Goal: Transaction & Acquisition: Obtain resource

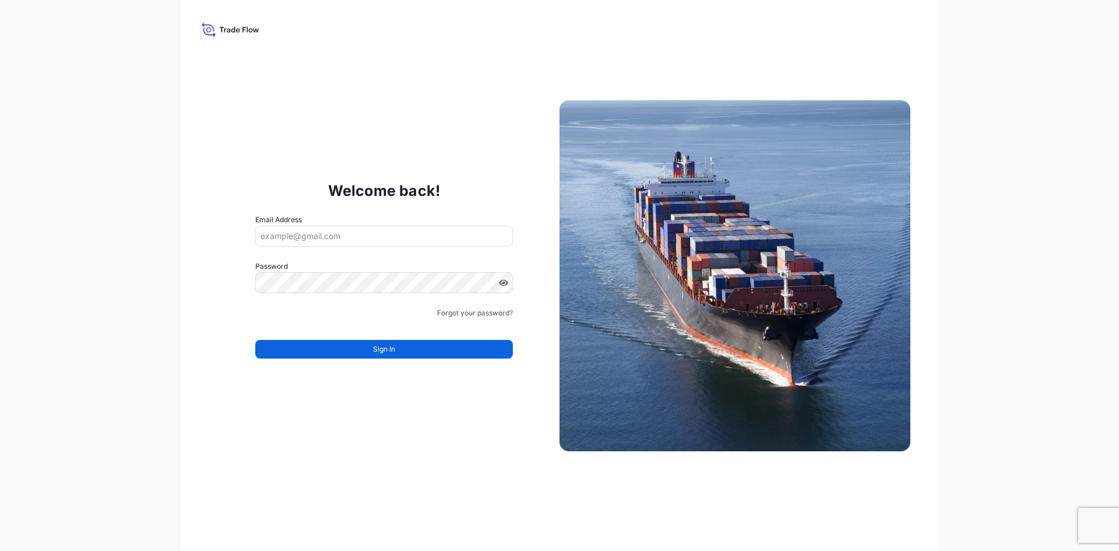
click at [410, 217] on div "Email Address" at bounding box center [384, 230] width 258 height 33
click at [410, 224] on div "Email Address" at bounding box center [384, 230] width 258 height 33
click at [413, 228] on input "Email Address" at bounding box center [384, 236] width 258 height 21
type input "[EMAIL_ADDRESS][DOMAIN_NAME]"
click at [347, 238] on input "Email Address" at bounding box center [384, 236] width 258 height 21
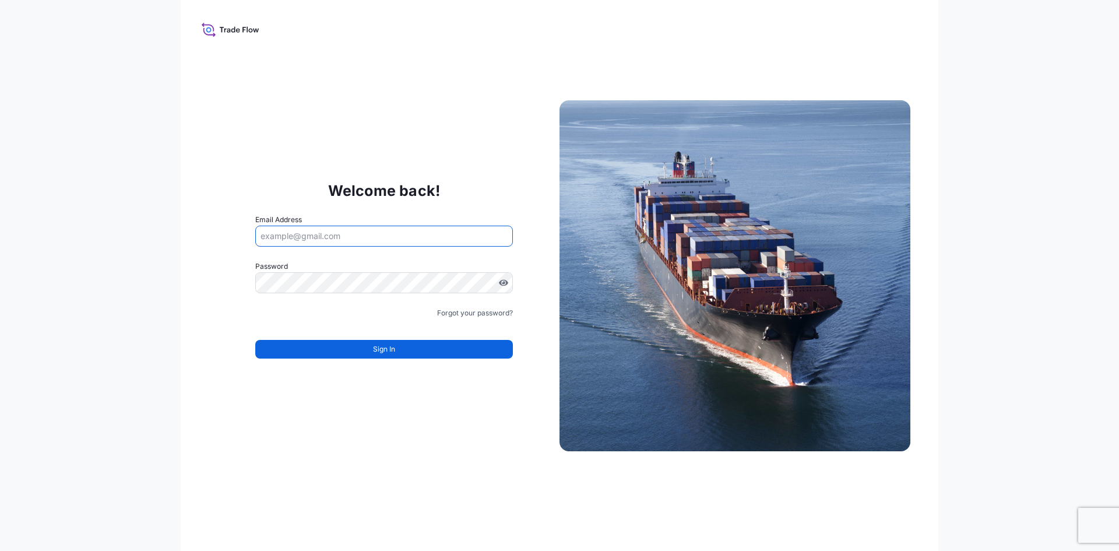
type input "[EMAIL_ADDRESS][DOMAIN_NAME]"
click at [485, 313] on link "Forgot your password?" at bounding box center [475, 313] width 76 height 12
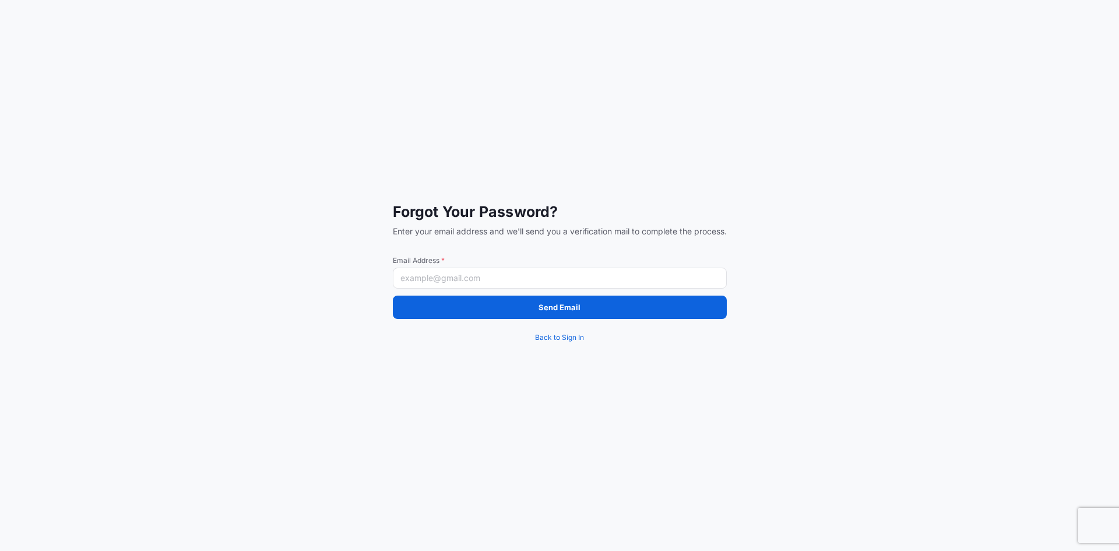
click at [480, 280] on input "Email Address *" at bounding box center [560, 277] width 334 height 21
type input "[EMAIL_ADDRESS][DOMAIN_NAME]"
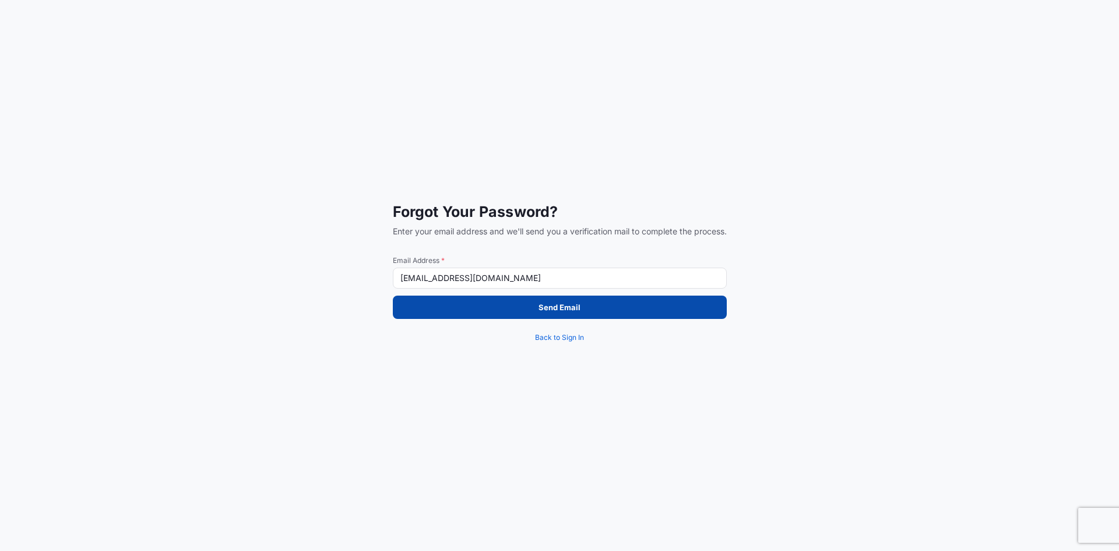
click at [546, 312] on p "Send Email" at bounding box center [559, 307] width 42 height 12
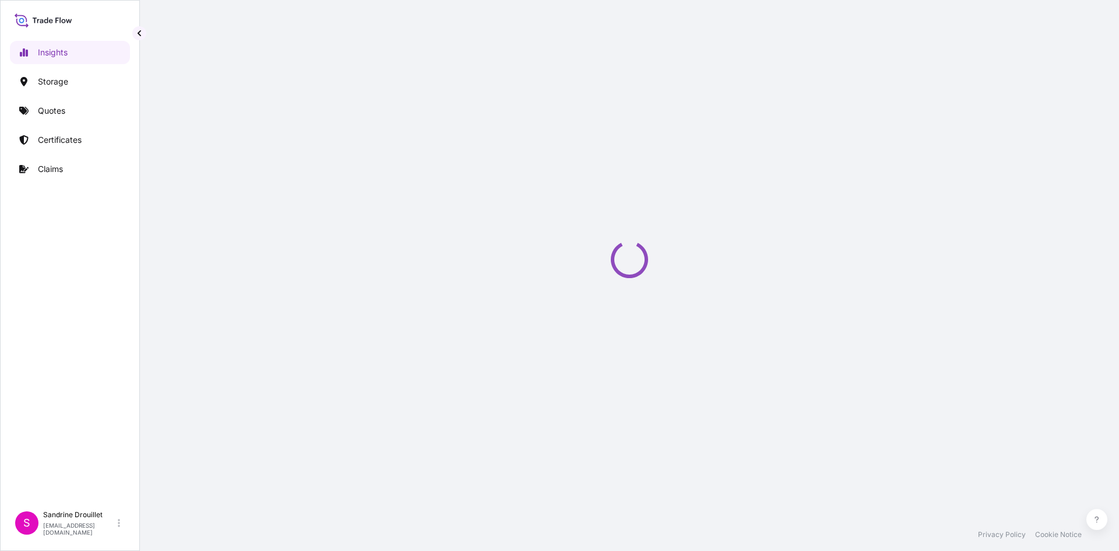
select select "2025"
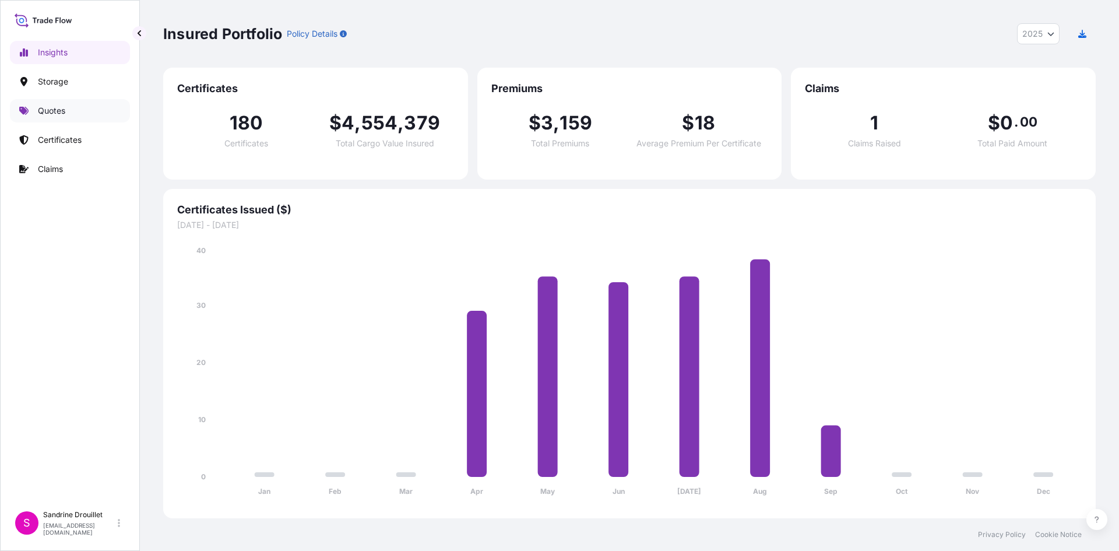
click at [55, 112] on p "Quotes" at bounding box center [51, 111] width 27 height 12
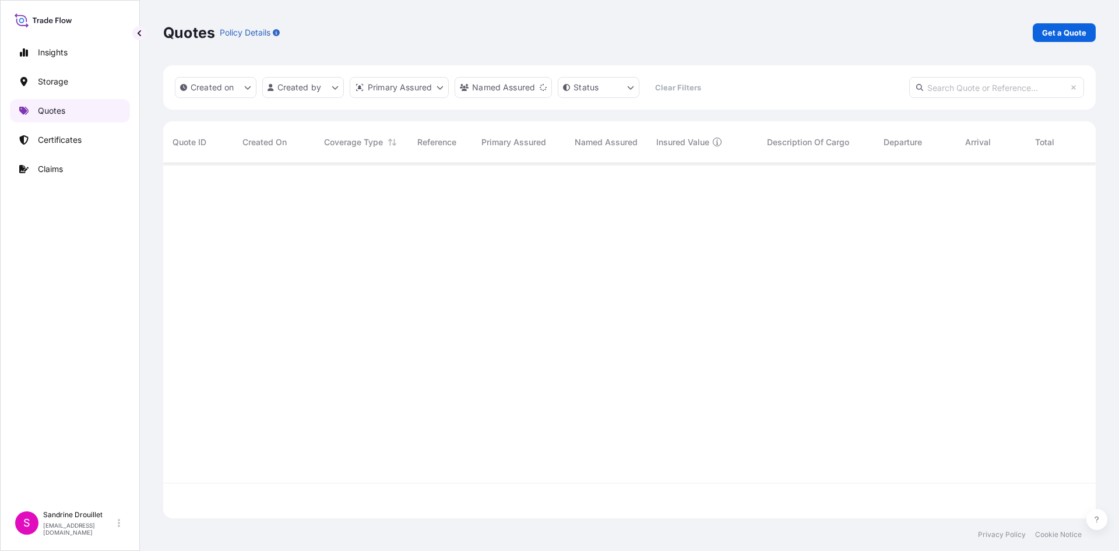
scroll to position [388, 924]
click at [53, 138] on p "Certificates" at bounding box center [60, 140] width 44 height 12
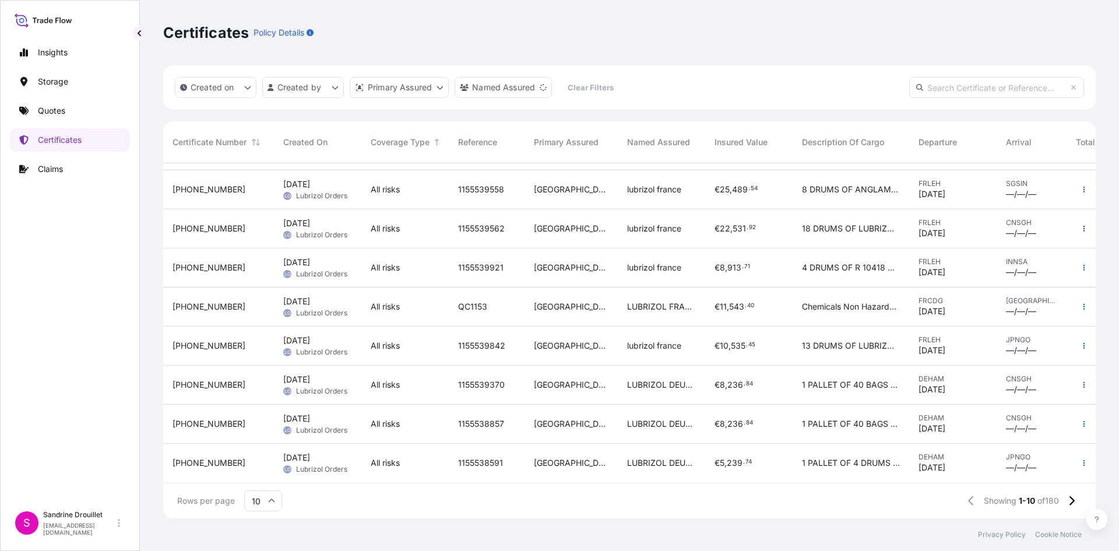
scroll to position [80, 0]
click at [1068, 499] on icon at bounding box center [1071, 500] width 6 height 10
click at [1080, 381] on icon "button" at bounding box center [1083, 384] width 7 height 7
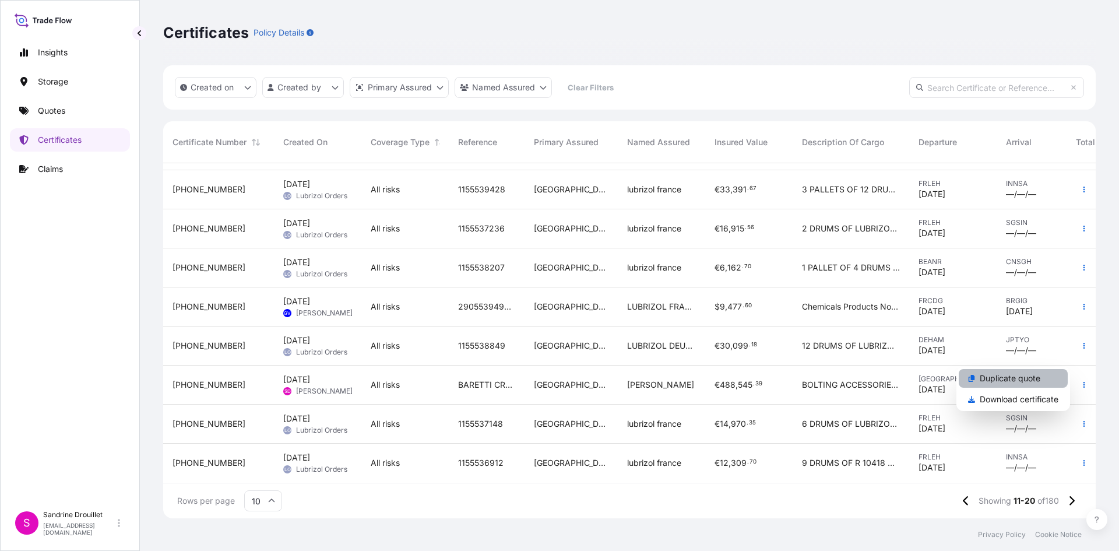
click at [1024, 378] on p "Duplicate quote" at bounding box center [1010, 378] width 61 height 12
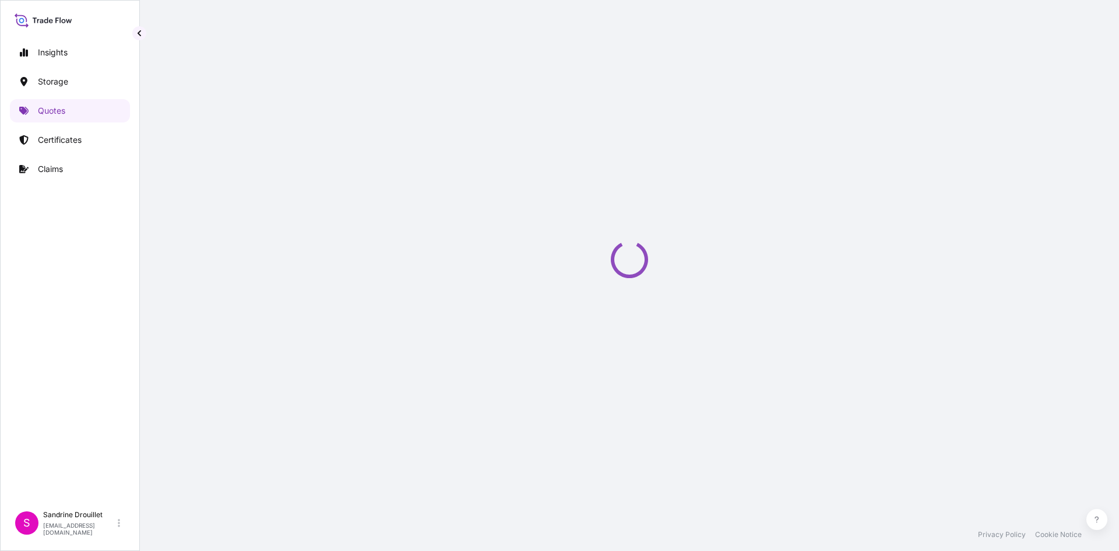
select select "Road / Inland"
select select "Water"
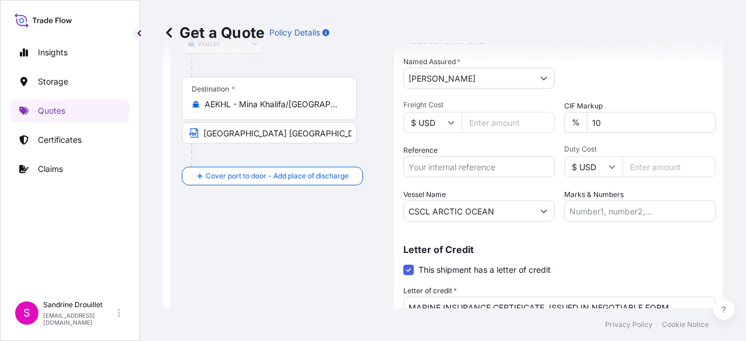
scroll to position [405, 0]
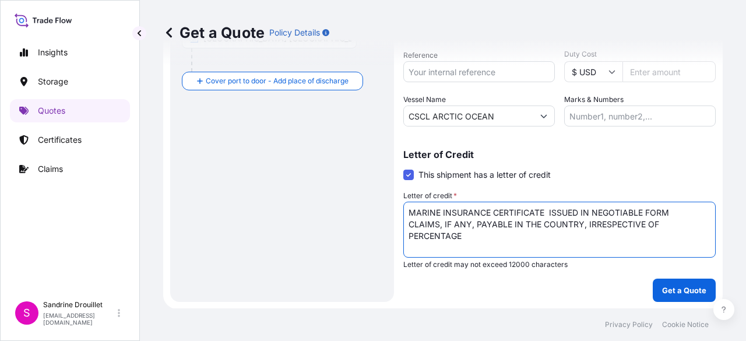
click at [489, 240] on textarea "MARINE INSURANCE CERTIFICATE ISSUED IN NEGOTIABLE FORM CLAIMS, IF ANY, PAYABLE …" at bounding box center [559, 230] width 312 height 56
click at [439, 243] on textarea "MARINE INSURANCE CERTIFICATE ISSUED IN NEGOTIABLE FORM CLAIMS, IF ANY, PAYABLE …" at bounding box center [559, 230] width 312 height 56
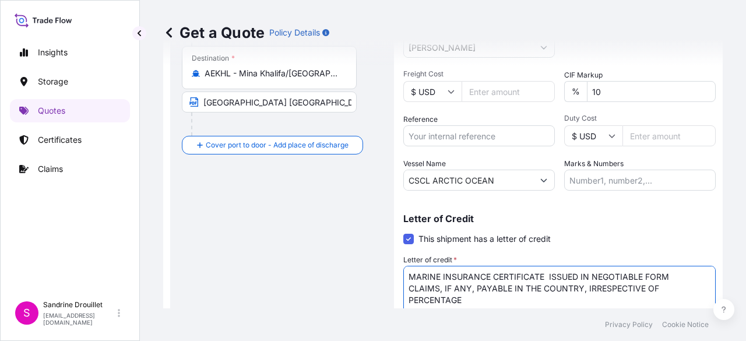
scroll to position [288, 0]
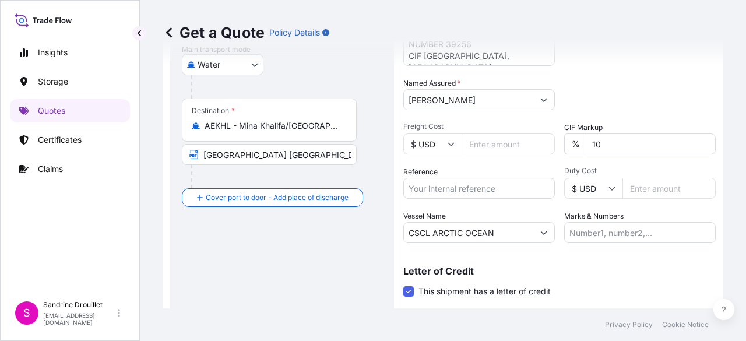
type textarea "MARINE INSURANCE CERTIFICATE ISSUED IN NEGOTIABLE FORM CLAIMS, IF ANY, PAYABLE …"
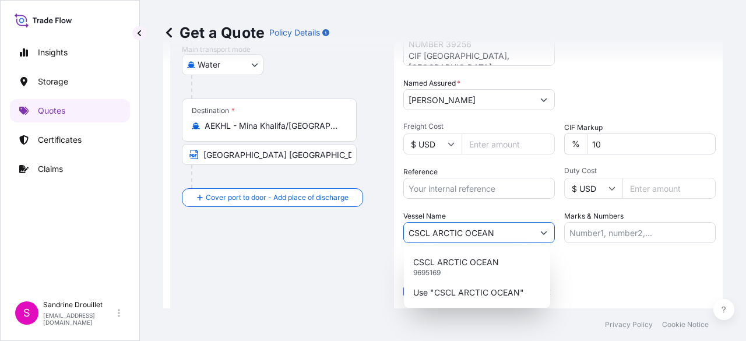
click at [541, 237] on button "Show suggestions" at bounding box center [543, 232] width 21 height 21
drag, startPoint x: 435, startPoint y: 230, endPoint x: 501, endPoint y: 231, distance: 66.4
click at [501, 231] on input "CSCL ARCTIC OCEAN" at bounding box center [468, 232] width 129 height 21
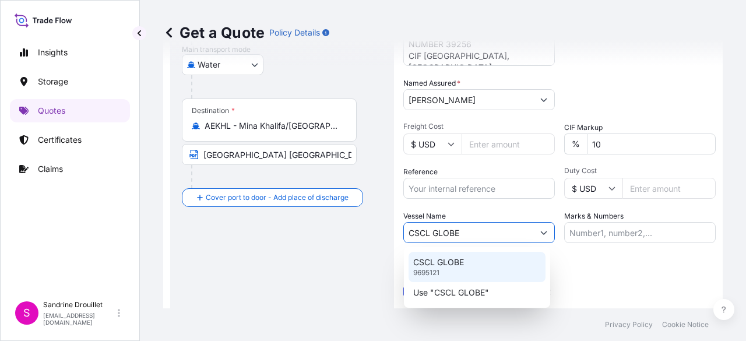
click at [449, 267] on p "CSCL GLOBE" at bounding box center [438, 262] width 51 height 12
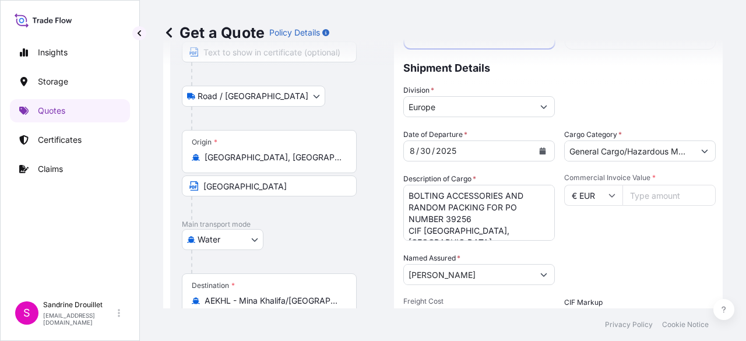
scroll to position [0, 0]
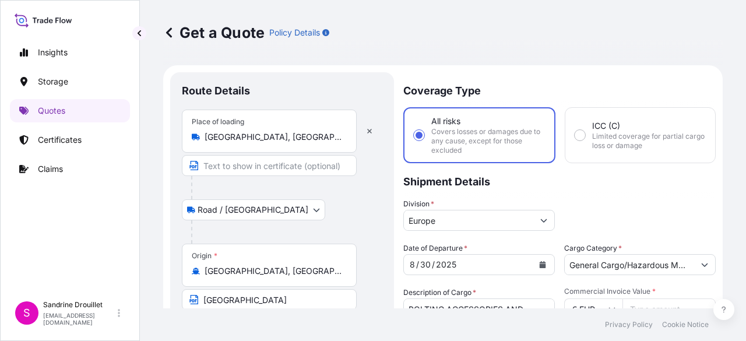
type input "CSCL GLOBE"
click at [540, 266] on icon "Calendar" at bounding box center [543, 264] width 6 height 7
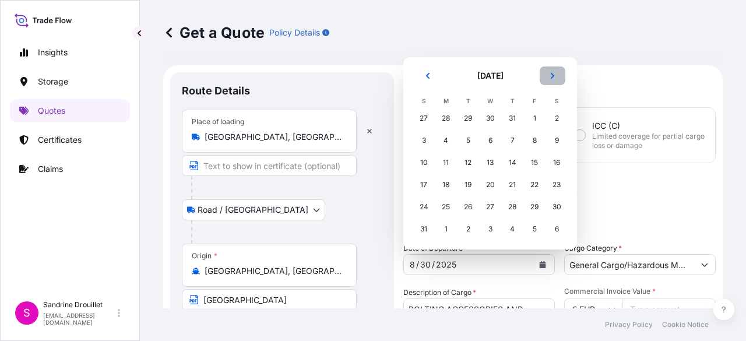
click at [555, 78] on icon "Next" at bounding box center [552, 75] width 7 height 7
click at [466, 162] on div "9" at bounding box center [467, 162] width 21 height 21
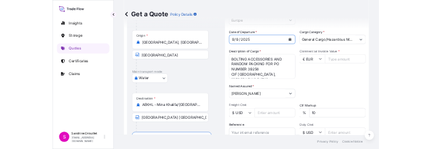
scroll to position [405, 0]
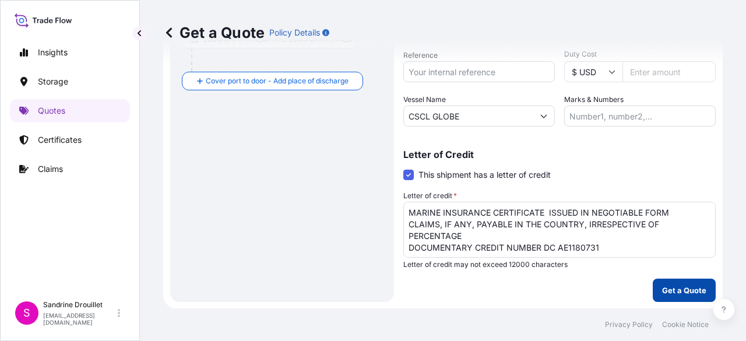
click at [662, 293] on p "Get a Quote" at bounding box center [684, 290] width 44 height 12
click at [665, 291] on p "Get a Quote" at bounding box center [684, 290] width 44 height 12
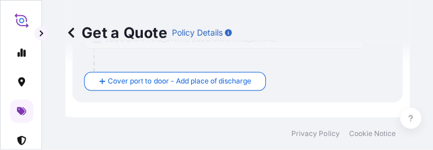
scroll to position [177, 0]
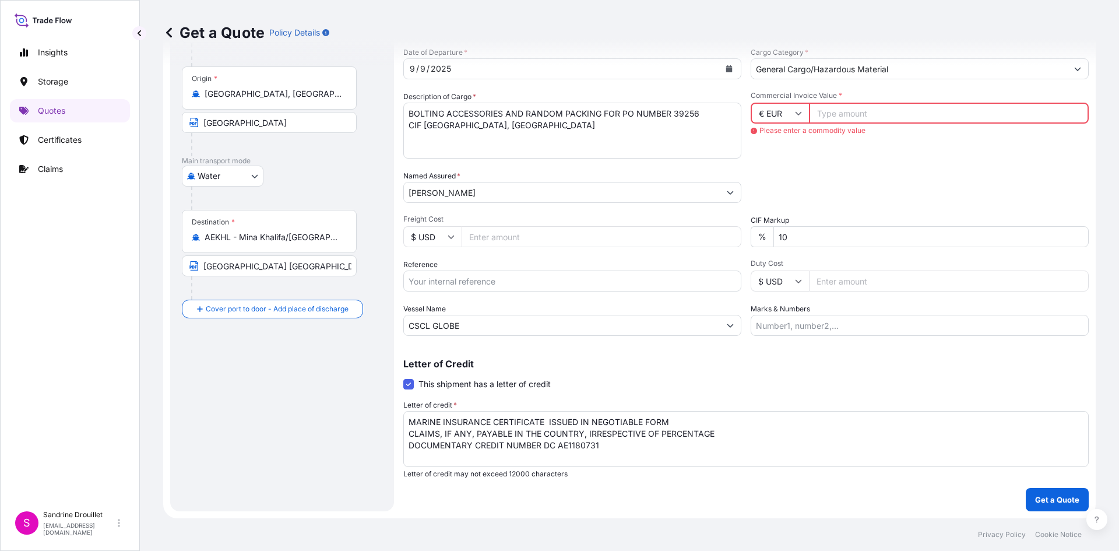
click at [862, 117] on input "Commercial Invoice Value *" at bounding box center [949, 113] width 280 height 21
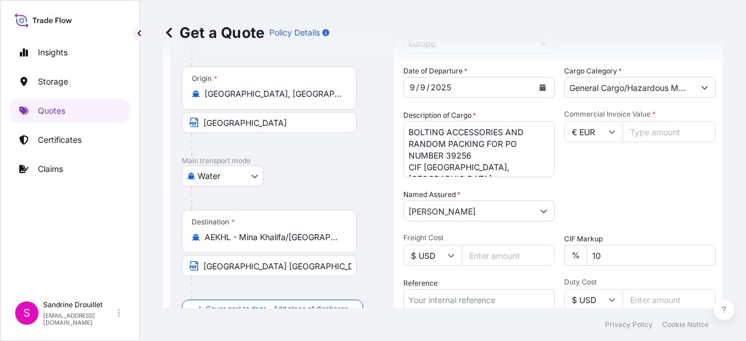
click at [643, 133] on input "Commercial Invoice Value *" at bounding box center [668, 131] width 93 height 21
type input "488545.39"
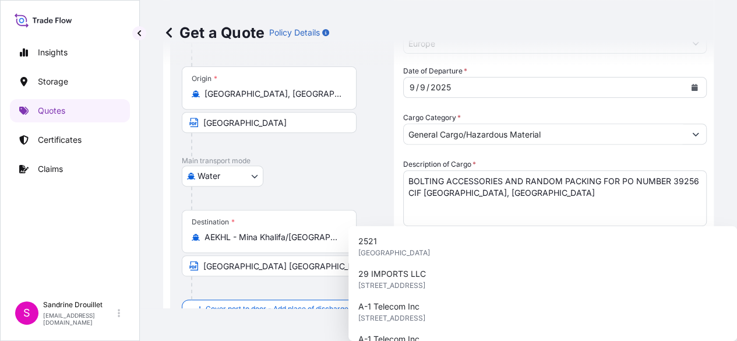
click at [645, 240] on div "Commercial Invoice Value * € EUR 488545.39" at bounding box center [555, 256] width 304 height 33
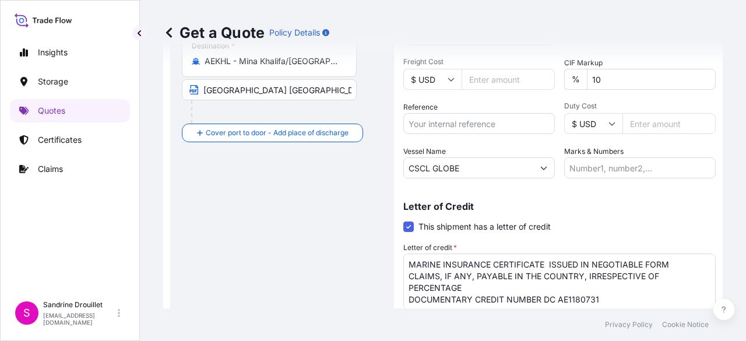
scroll to position [405, 0]
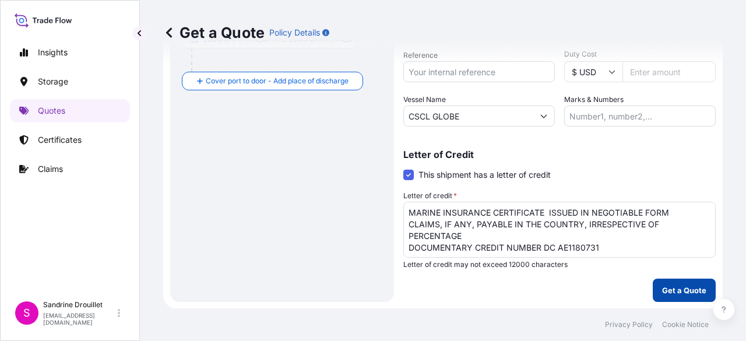
click at [684, 291] on p "Get a Quote" at bounding box center [684, 290] width 44 height 12
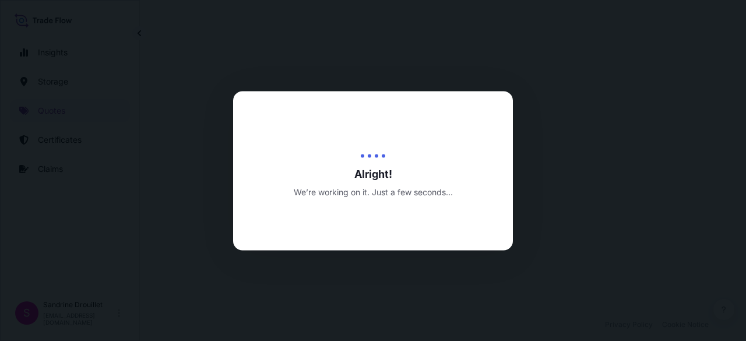
select select "Road / Inland"
select select "Water"
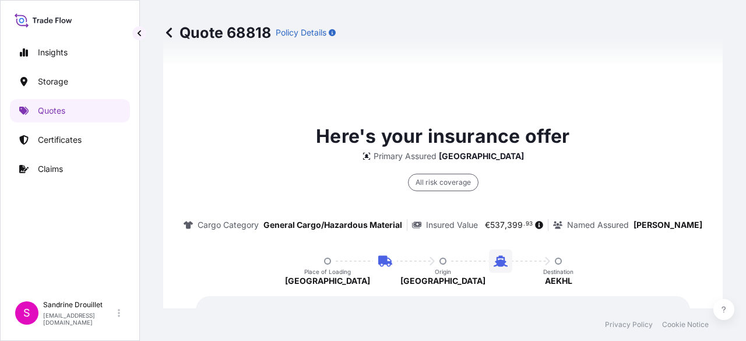
scroll to position [928, 0]
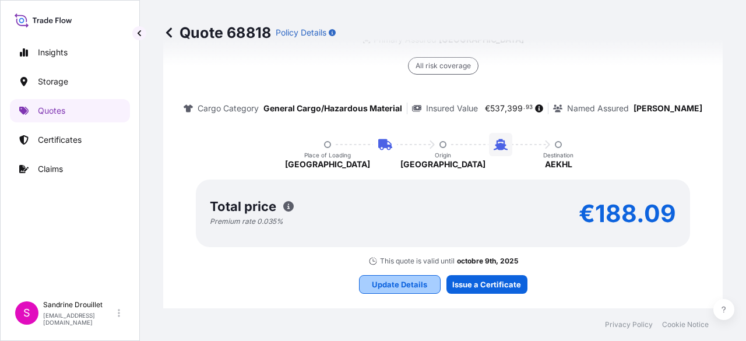
click at [396, 280] on p "Update Details" at bounding box center [399, 285] width 55 height 12
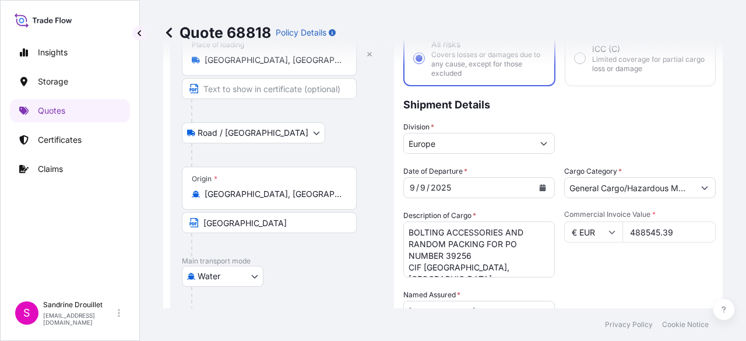
scroll to position [193, 0]
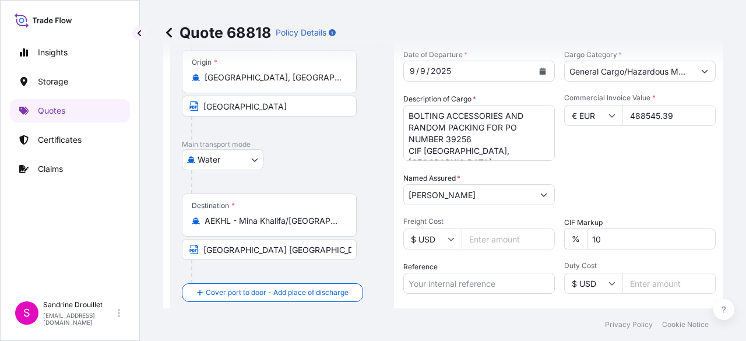
click at [608, 235] on input "10" at bounding box center [651, 238] width 129 height 21
type input "1"
type input "0"
click at [615, 165] on div "Date of Departure * 9 / 9 / 2025 Cargo Category * General Cargo/Hazardous Mater…" at bounding box center [559, 193] width 312 height 289
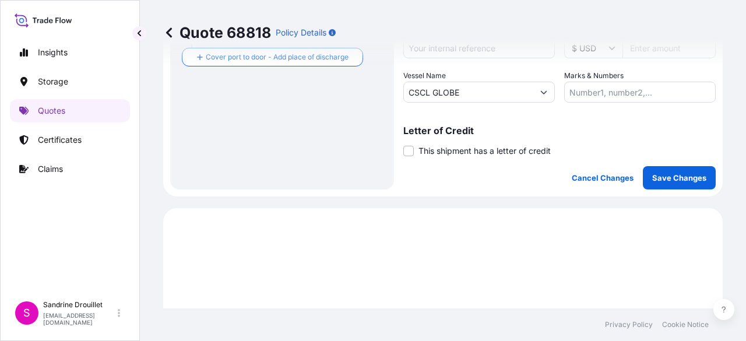
scroll to position [543, 0]
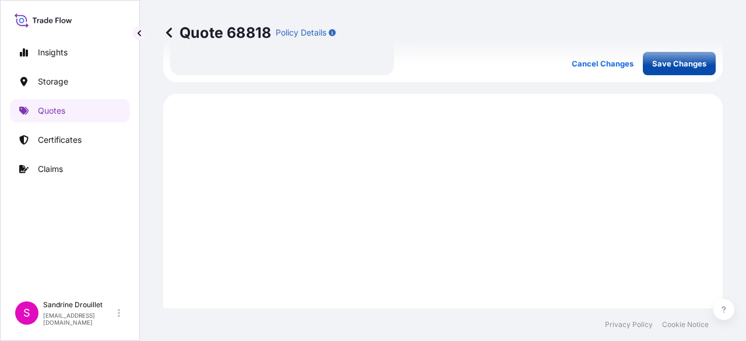
click at [674, 68] on p "Save Changes" at bounding box center [679, 64] width 54 height 12
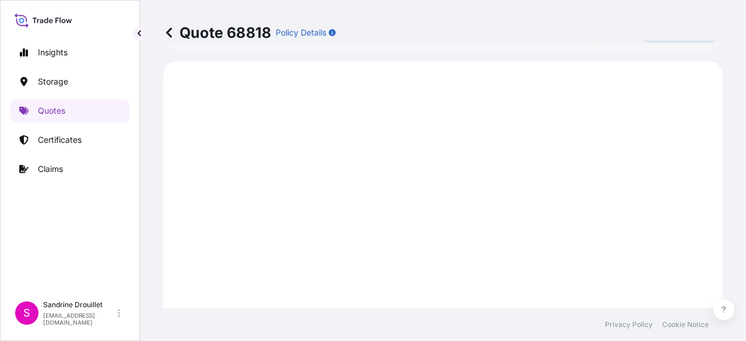
scroll to position [578, 0]
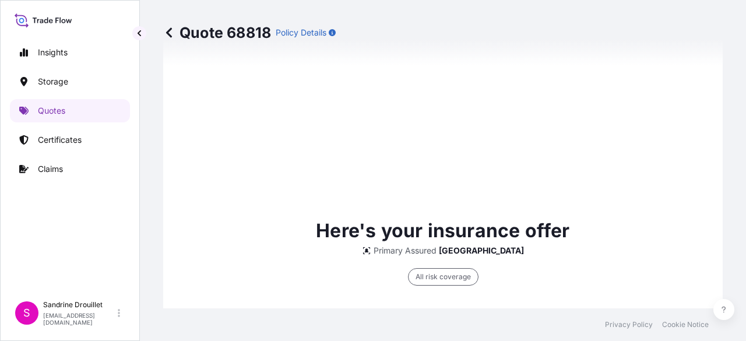
select select "Road / Inland"
select select "Water"
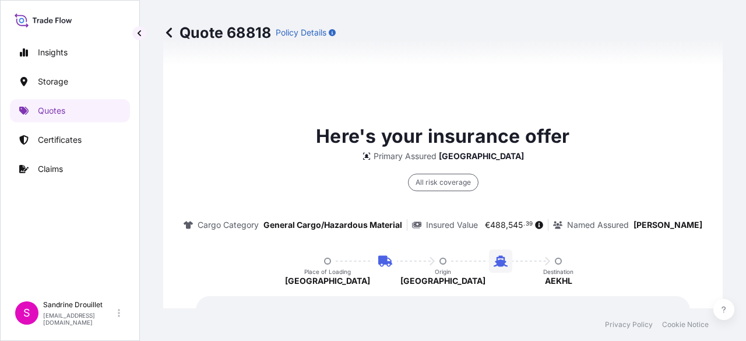
scroll to position [986, 0]
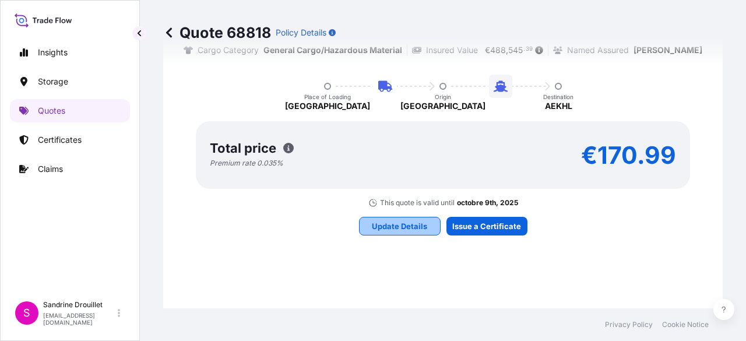
click at [401, 227] on p "Update Details" at bounding box center [399, 226] width 55 height 12
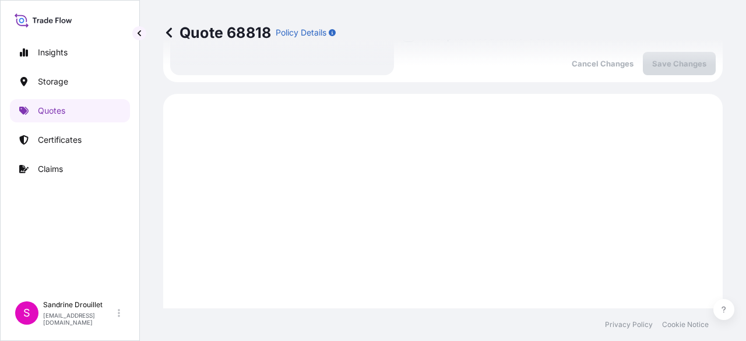
scroll to position [368, 0]
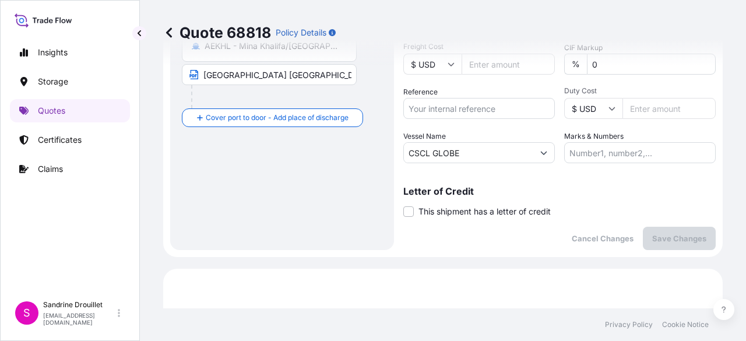
click at [569, 195] on p "Letter of Credit" at bounding box center [559, 190] width 312 height 9
click at [624, 193] on p "Letter of Credit" at bounding box center [559, 190] width 312 height 9
click at [633, 151] on input "Marks & Numbers" at bounding box center [640, 152] width 152 height 21
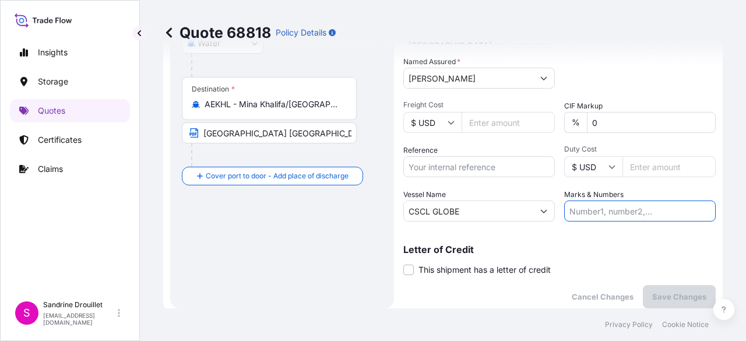
scroll to position [485, 0]
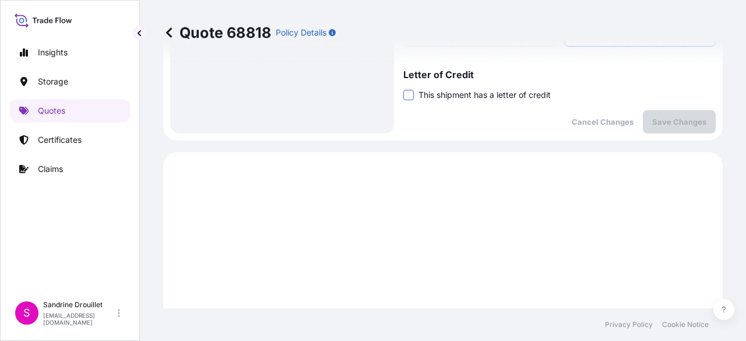
click at [407, 97] on span at bounding box center [408, 95] width 10 height 10
click at [403, 89] on input "This shipment has a letter of credit" at bounding box center [403, 89] width 0 height 0
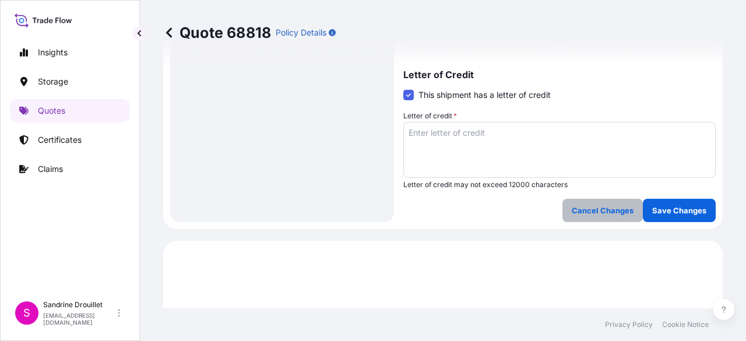
click at [577, 213] on p "Cancel Changes" at bounding box center [603, 211] width 62 height 12
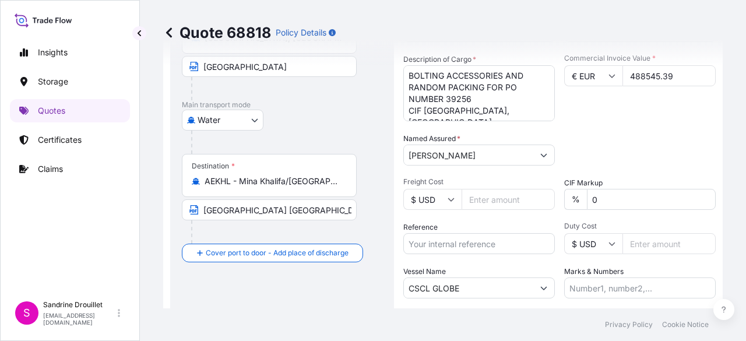
scroll to position [350, 0]
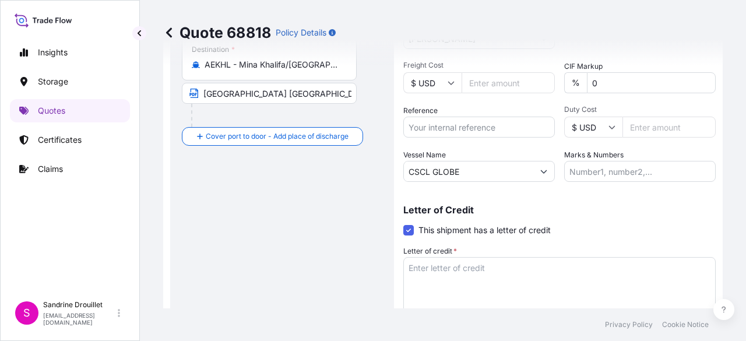
click at [519, 265] on textarea "Letter of credit *" at bounding box center [559, 285] width 312 height 56
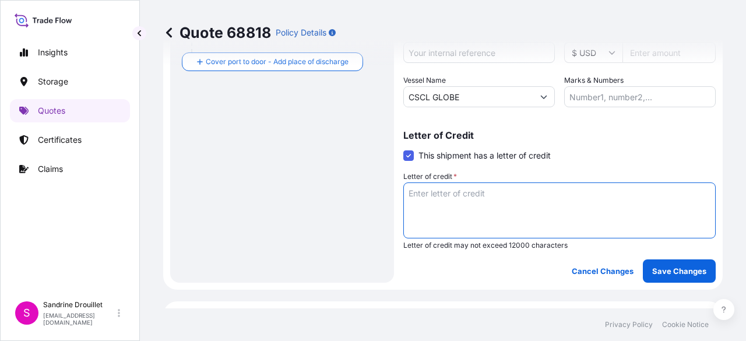
scroll to position [466, 0]
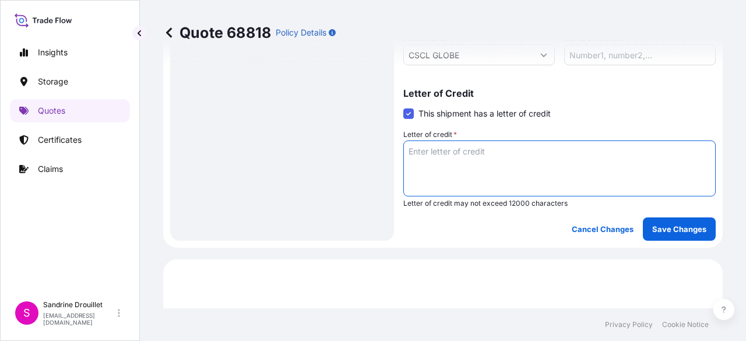
click at [421, 151] on textarea "Letter of credit *" at bounding box center [559, 168] width 312 height 56
type textarea "MARINE INSURANCE CERTIFICATE"
drag, startPoint x: 597, startPoint y: 154, endPoint x: 372, endPoint y: 132, distance: 226.0
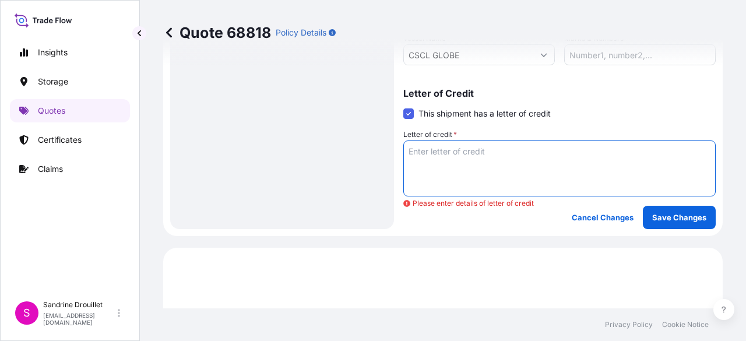
click at [431, 153] on textarea "Letter of credit *" at bounding box center [559, 168] width 312 height 56
paste textarea "MARINE INSURANCE CERTIFICATE ISSUED IN NEGOTIABLE FORM CLAIMS, IF ANY, PAYABLE …"
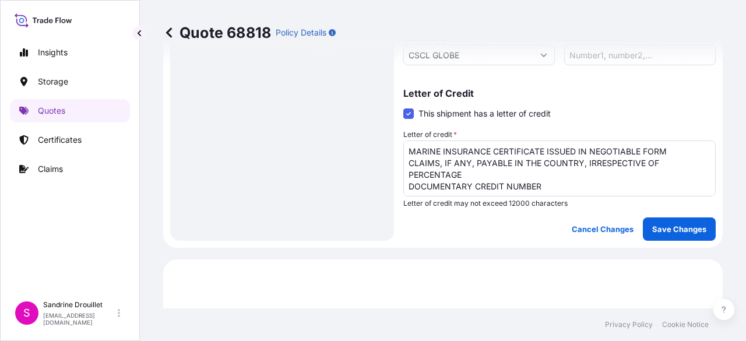
click at [547, 183] on textarea "MARINE INSURANCE CERTIFICATE ISSUED IN NEGOTIABLE FORM CLAIMS, IF ANY, PAYABLE …" at bounding box center [559, 168] width 312 height 56
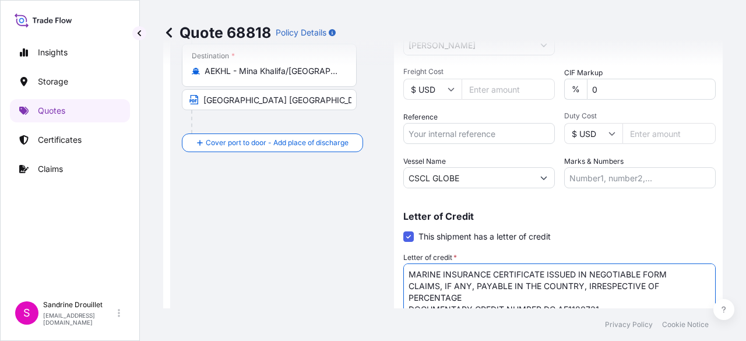
scroll to position [233, 0]
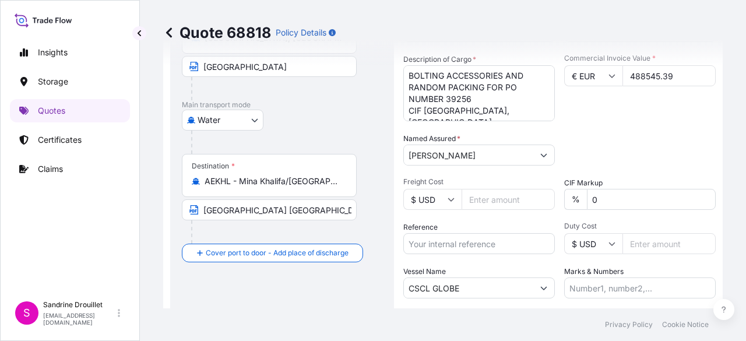
type textarea "MARINE INSURANCE CERTIFICATE ISSUED IN NEGOTIABLE FORM CLAIMS, IF ANY, PAYABLE …"
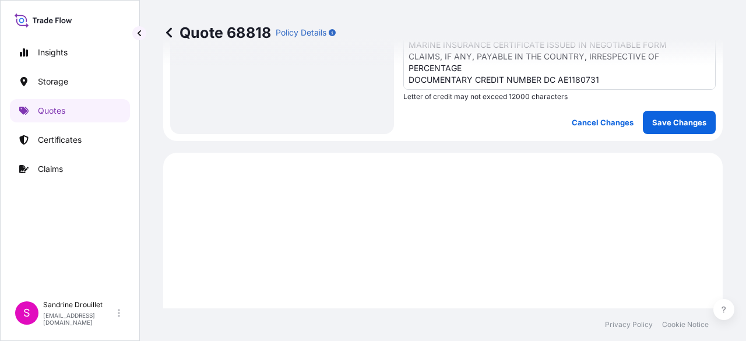
scroll to position [466, 0]
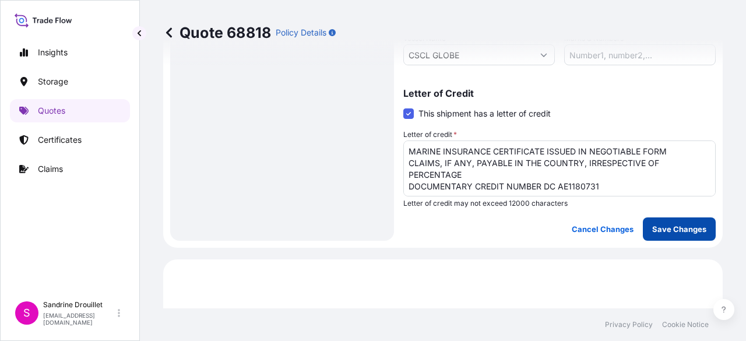
click at [660, 234] on p "Save Changes" at bounding box center [679, 229] width 54 height 12
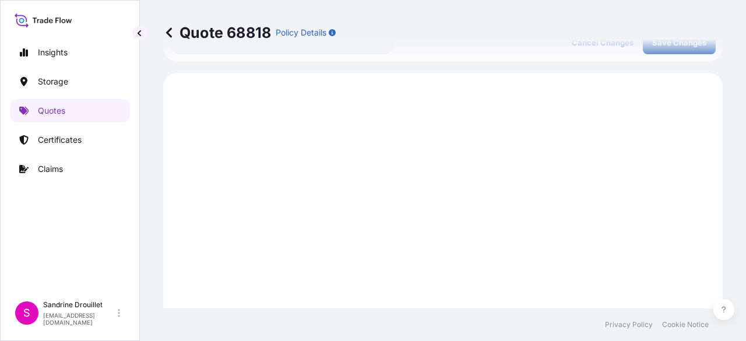
scroll to position [667, 0]
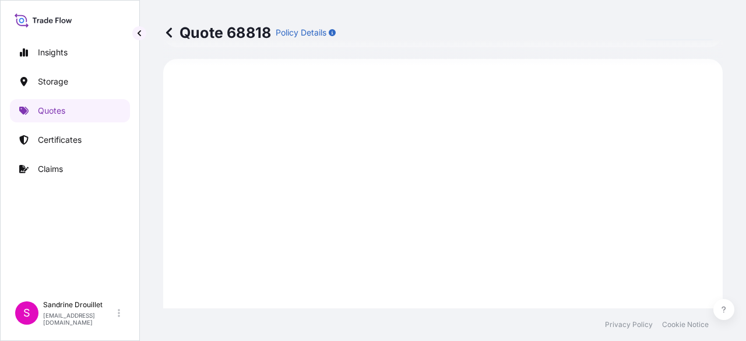
select select "Road / Inland"
select select "Water"
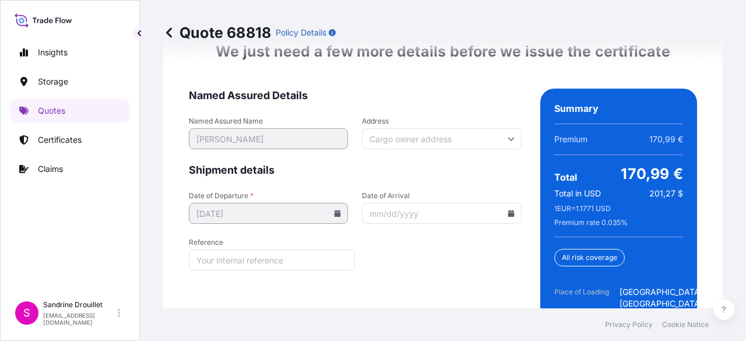
scroll to position [2112, 0]
click at [282, 270] on input "Reference" at bounding box center [272, 259] width 166 height 21
paste input "1735540051"
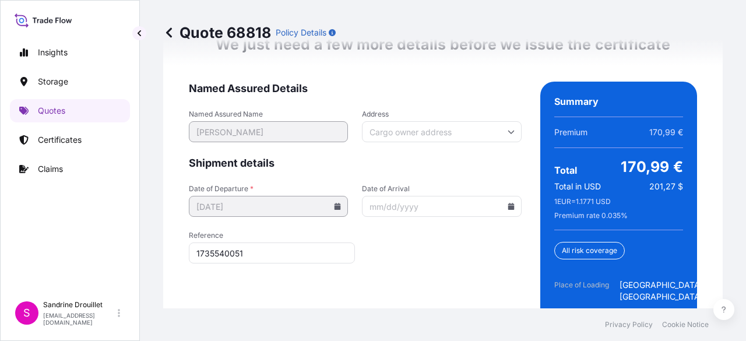
scroll to position [2116, 0]
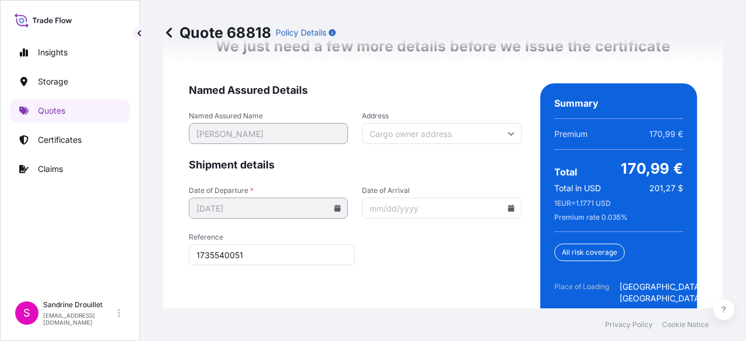
type input "1735540051"
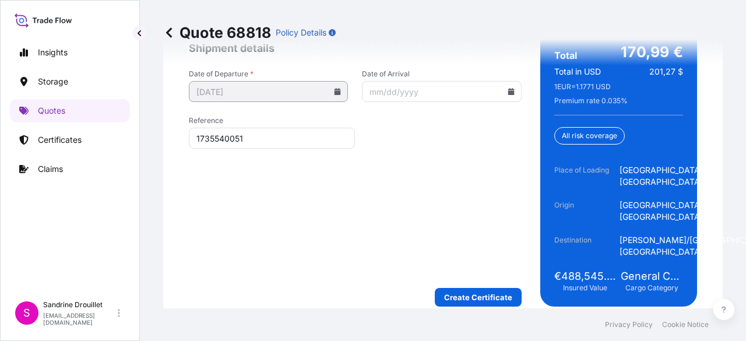
scroll to position [2291, 0]
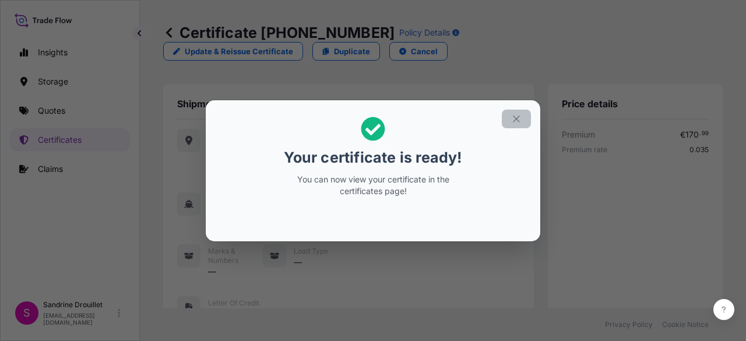
click at [518, 116] on icon "button" at bounding box center [516, 119] width 10 height 10
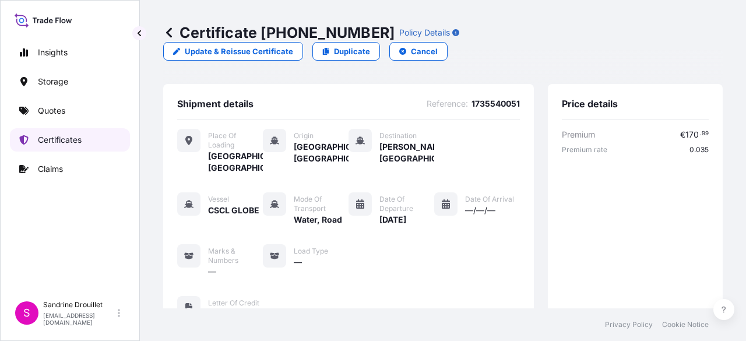
click at [61, 139] on p "Certificates" at bounding box center [60, 140] width 44 height 12
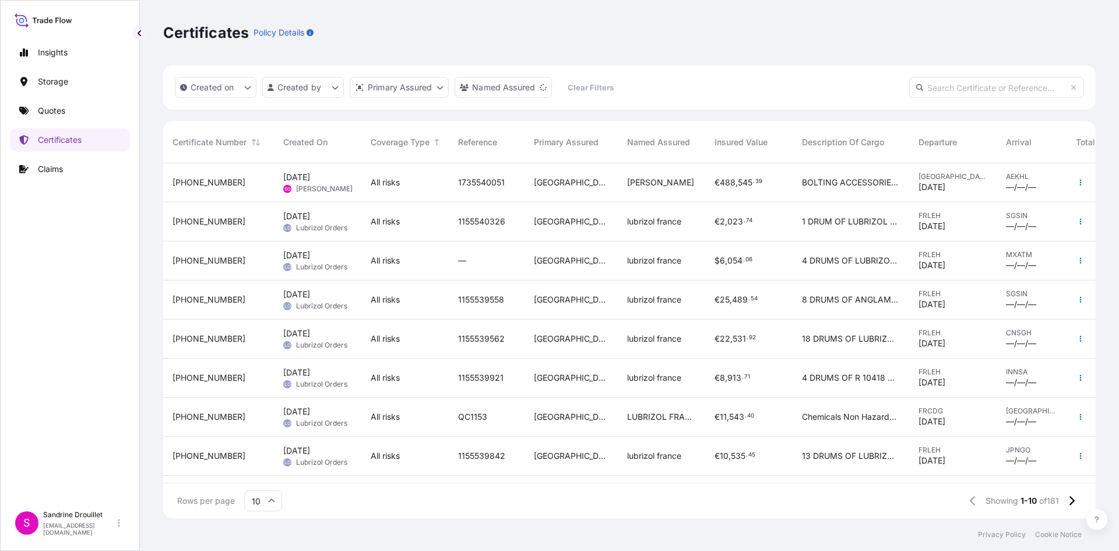
scroll to position [353, 924]
click at [1080, 184] on icon "button" at bounding box center [1083, 182] width 7 height 7
click at [1039, 205] on p "Download certificate" at bounding box center [1019, 206] width 79 height 12
